Goal: Find specific page/section: Find specific page/section

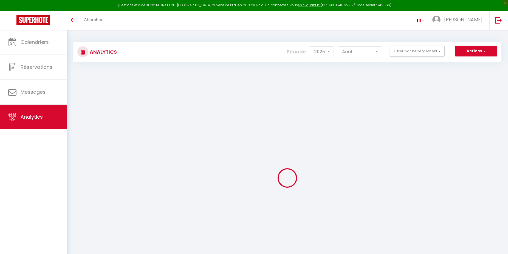
select select "2025"
select select "8"
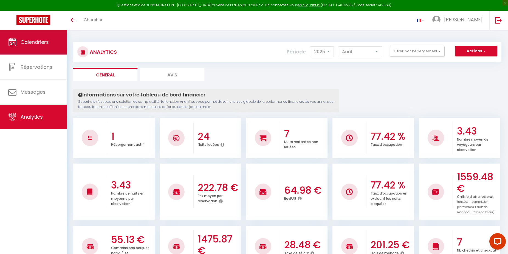
click at [33, 41] on span "Calendriers" at bounding box center [35, 42] width 28 height 7
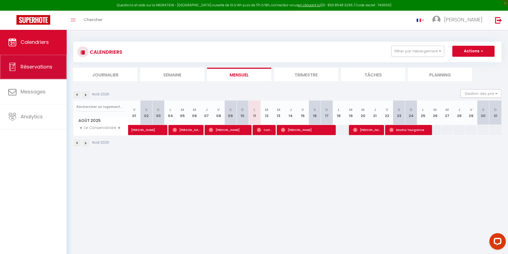
click at [44, 69] on span "Réservations" at bounding box center [37, 66] width 32 height 7
select select "not_cancelled"
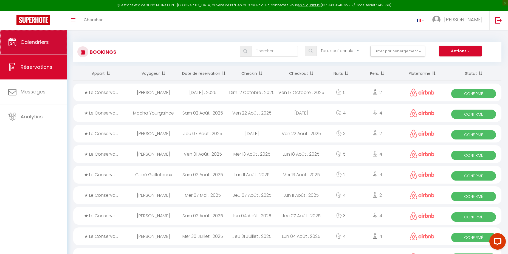
click at [32, 41] on span "Calendriers" at bounding box center [35, 42] width 28 height 7
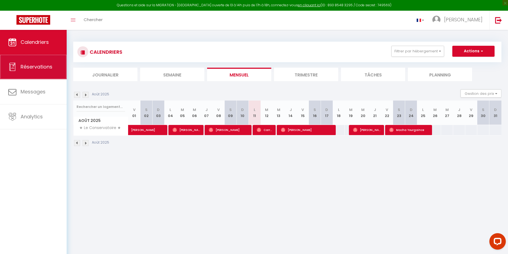
click at [39, 67] on span "Réservations" at bounding box center [37, 66] width 32 height 7
select select "not_cancelled"
